Goal: Transaction & Acquisition: Purchase product/service

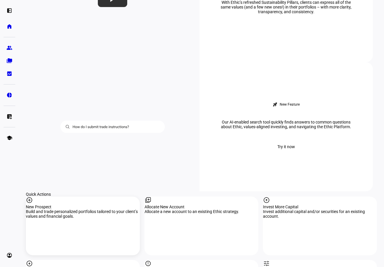
scroll to position [440, 0]
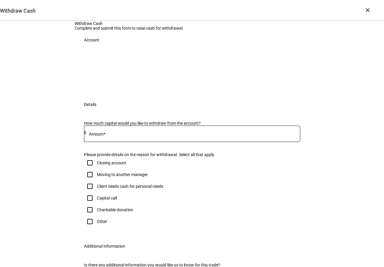
click at [107, 135] on input at bounding box center [193, 132] width 214 height 5
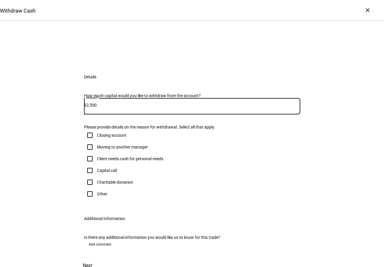
scroll to position [59, 0]
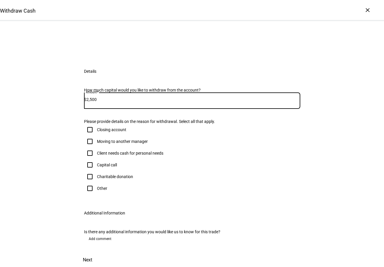
type input "2,500"
click at [91, 159] on input "Client needs cash for personal needs" at bounding box center [90, 153] width 12 height 12
checkbox input "true"
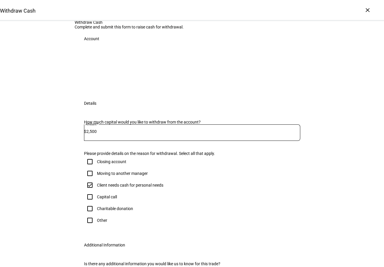
scroll to position [0, 0]
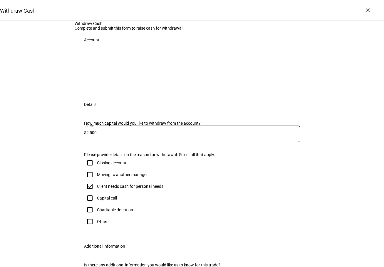
click at [112, 86] on div at bounding box center [192, 70] width 216 height 29
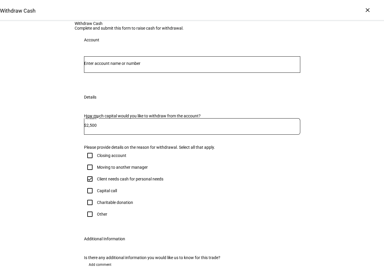
click at [100, 73] on div at bounding box center [192, 64] width 216 height 16
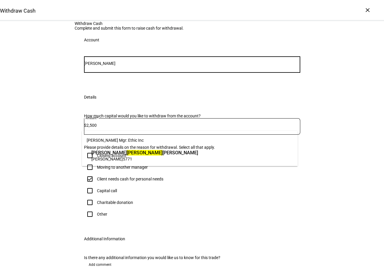
type input "[PERSON_NAME]"
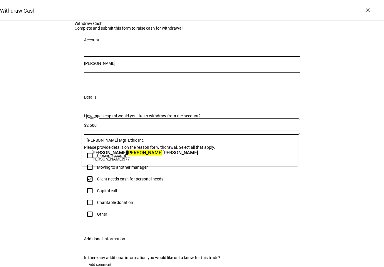
click at [125, 155] on span "[PERSON_NAME] T [PERSON_NAME]" at bounding box center [144, 152] width 107 height 7
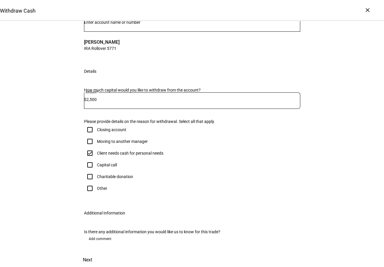
scroll to position [161, 0]
click at [92, 253] on span "Next" at bounding box center [87, 260] width 9 height 14
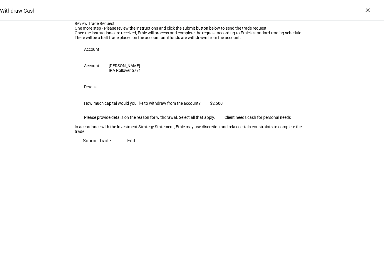
scroll to position [16, 0]
click at [111, 148] on span "Submit Trade" at bounding box center [97, 141] width 28 height 14
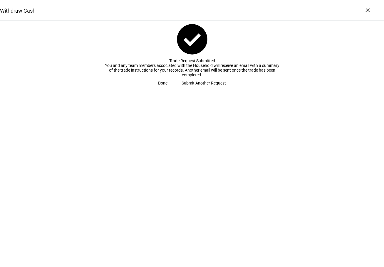
click at [306, 89] on span "check_circle Trade Request Submitted You and any team members associated with t…" at bounding box center [192, 55] width 384 height 68
